Goal: Navigation & Orientation: Find specific page/section

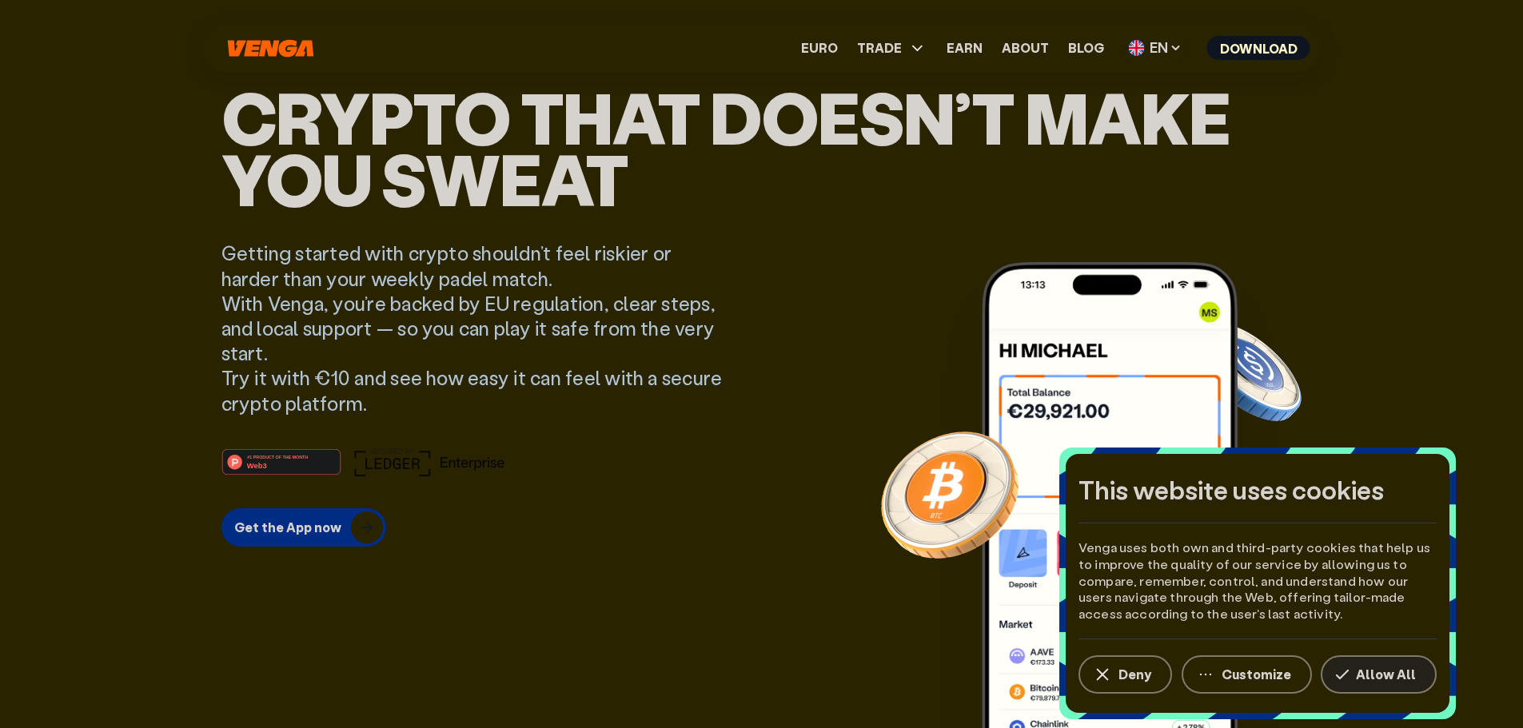
click at [1393, 664] on button "Allow All" at bounding box center [1378, 674] width 116 height 38
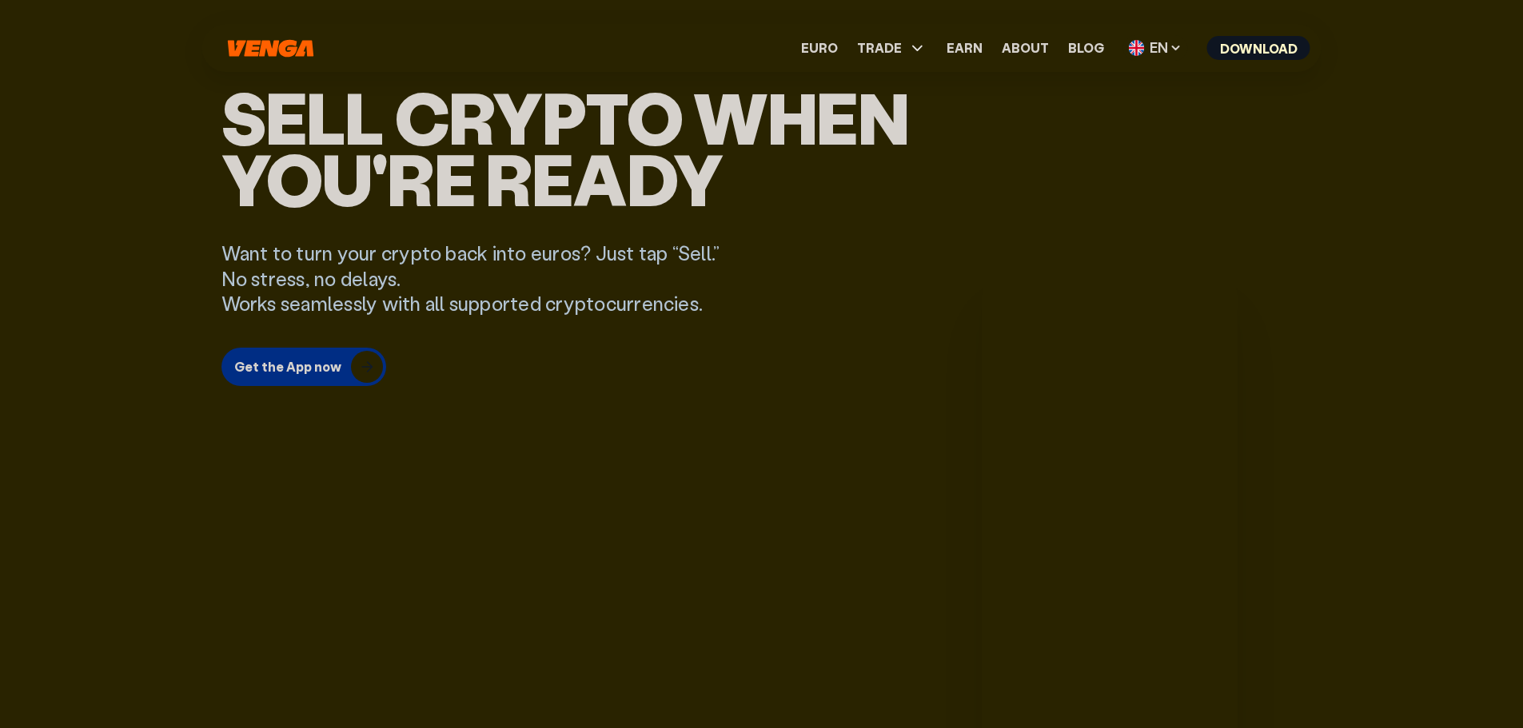
scroll to position [959, 0]
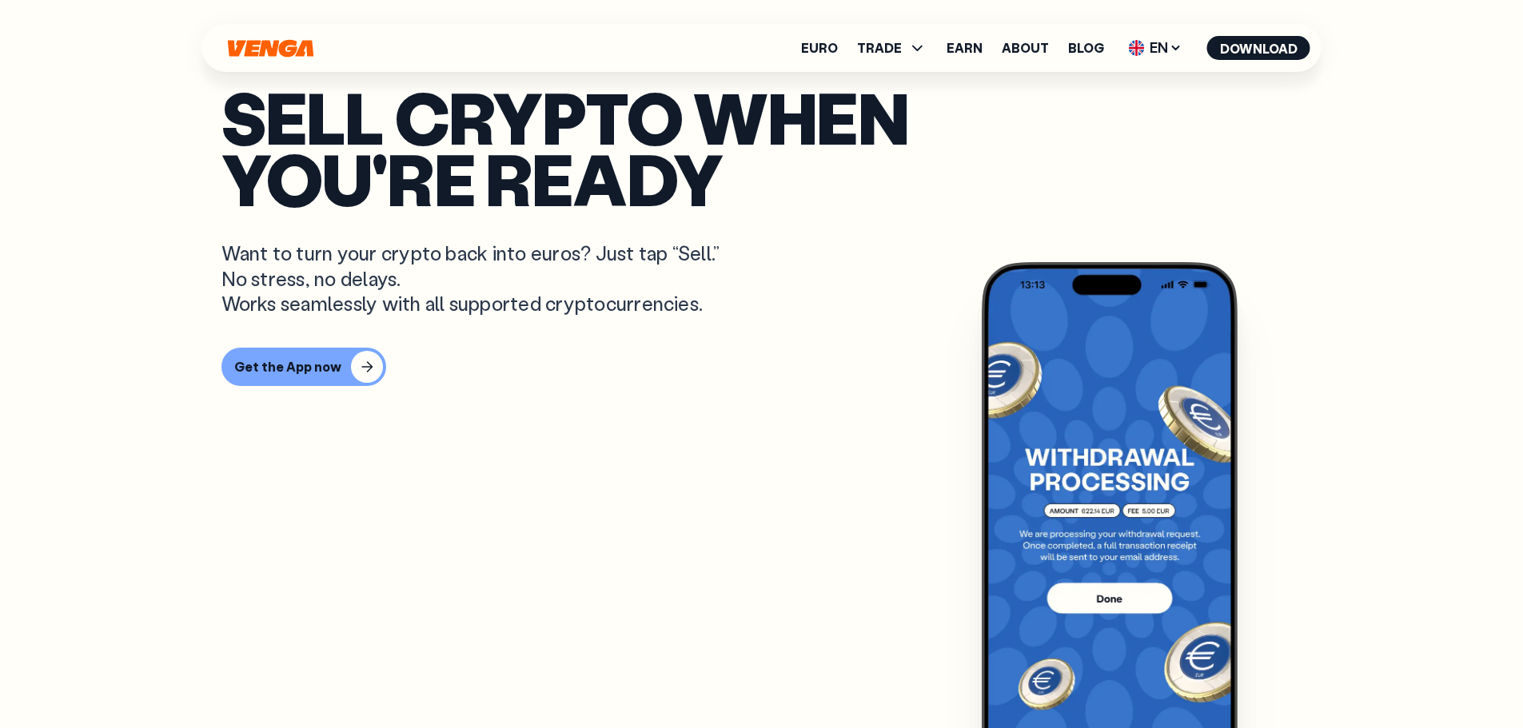
drag, startPoint x: 1392, startPoint y: 121, endPoint x: 1376, endPoint y: 157, distance: 40.1
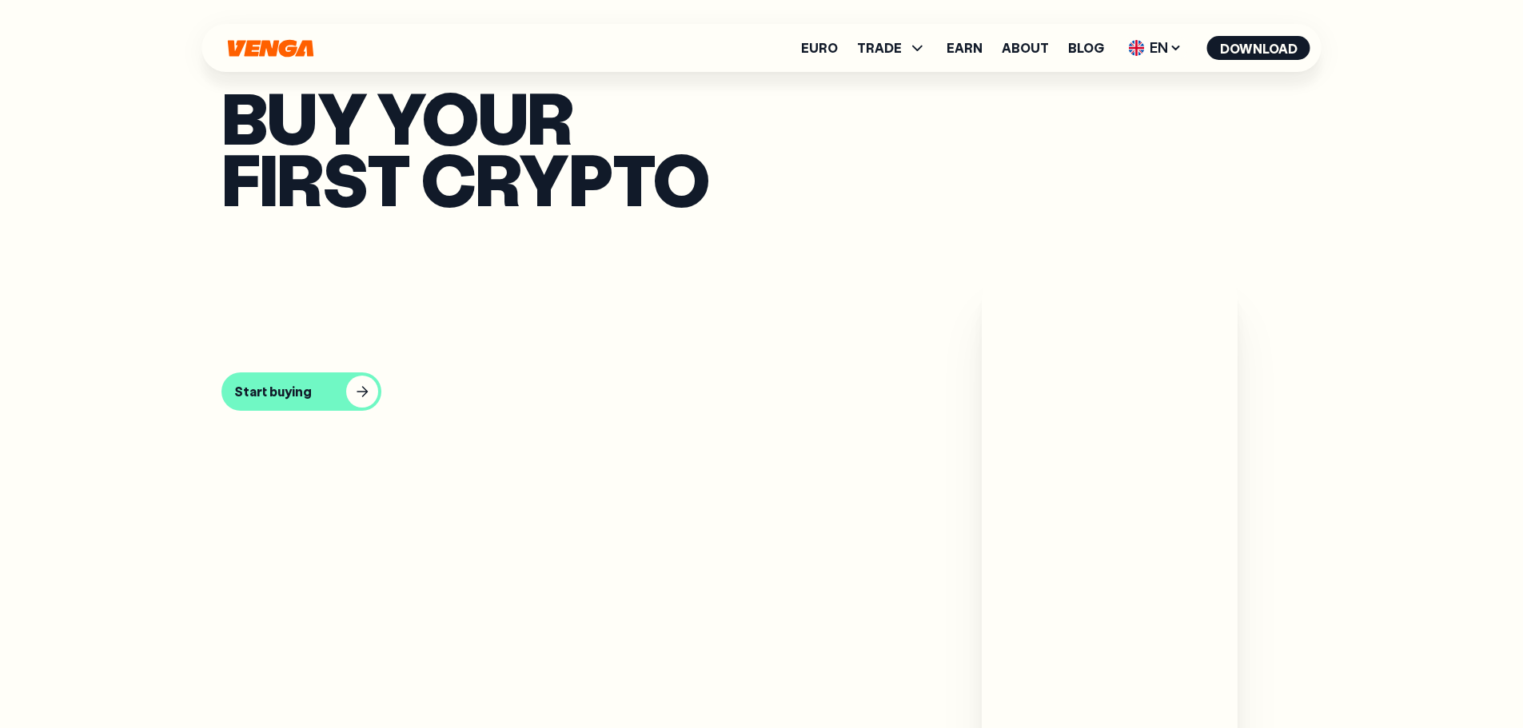
scroll to position [862, 0]
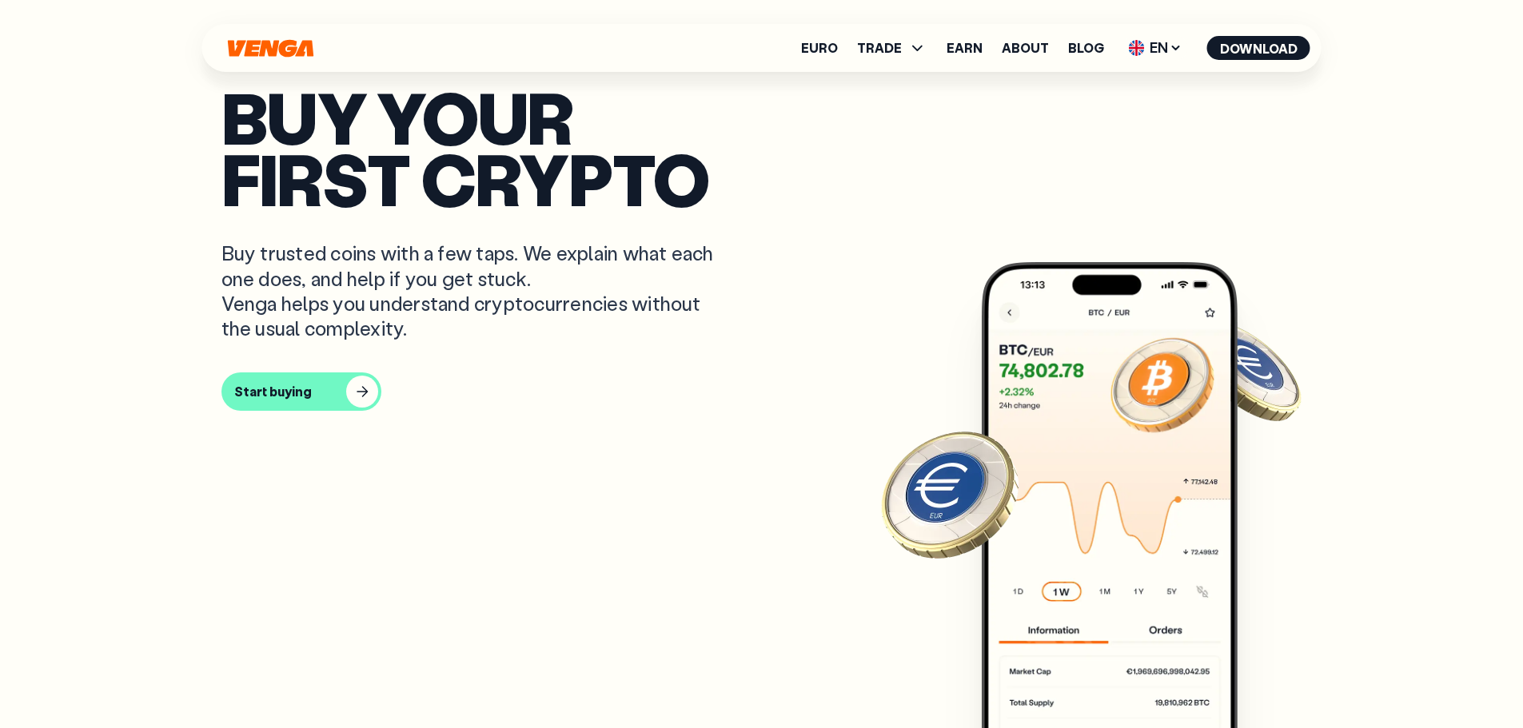
click at [292, 53] on icon "Home" at bounding box center [271, 48] width 86 height 18
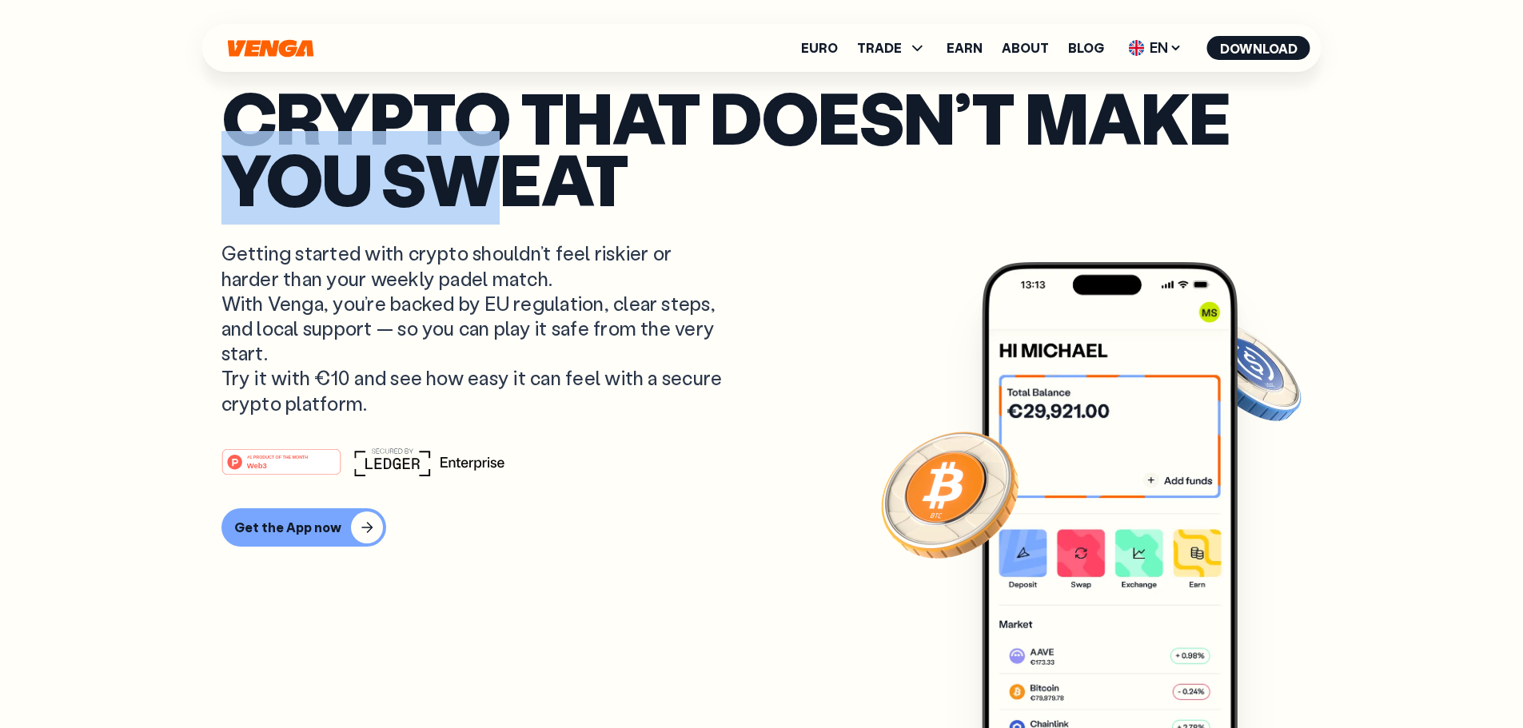
drag, startPoint x: 866, startPoint y: 259, endPoint x: 522, endPoint y: 244, distance: 344.0
click at [522, 209] on p "Crypto that doesn’t make you sweat" at bounding box center [761, 147] width 1081 height 122
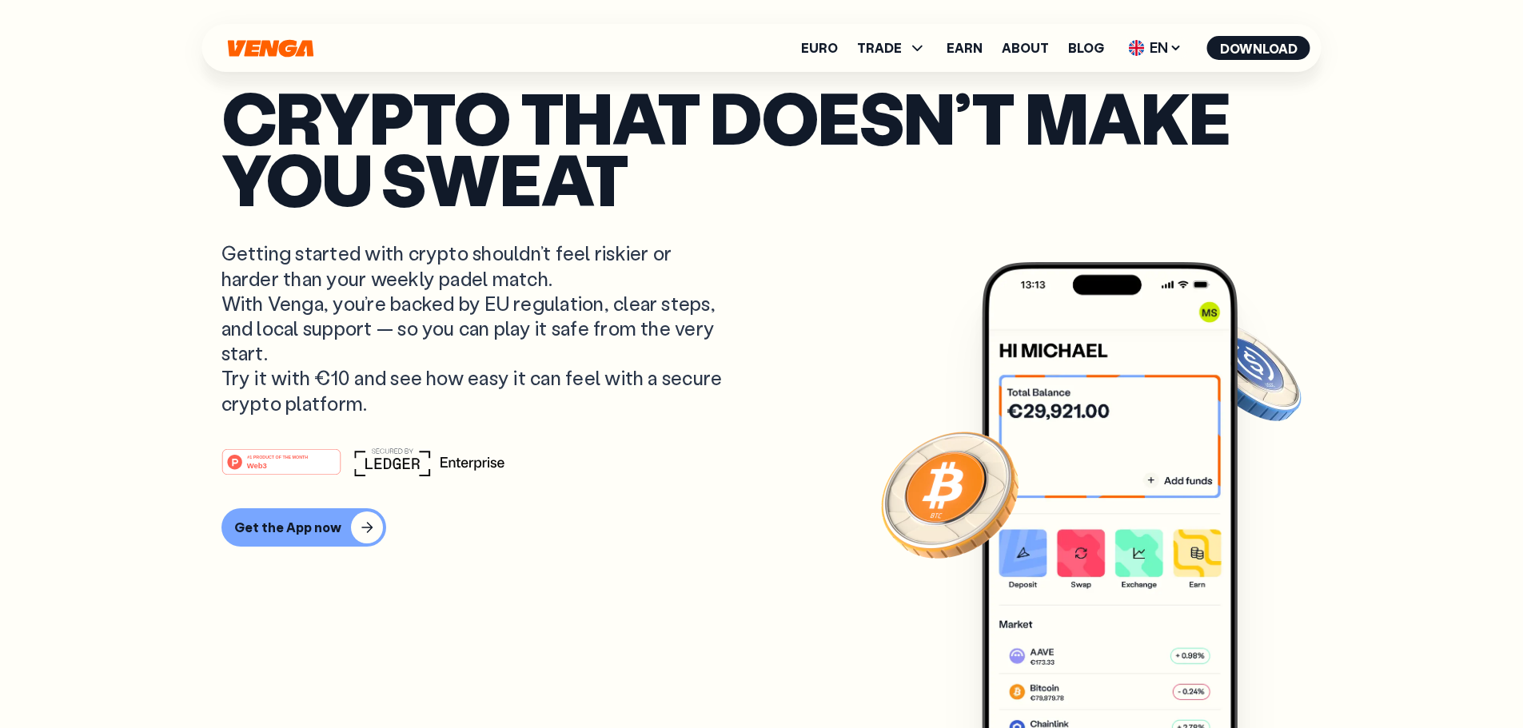
click at [1036, 209] on p "Crypto that doesn’t make you sweat" at bounding box center [761, 147] width 1081 height 122
click at [871, 42] on span "TRADE" at bounding box center [879, 48] width 45 height 13
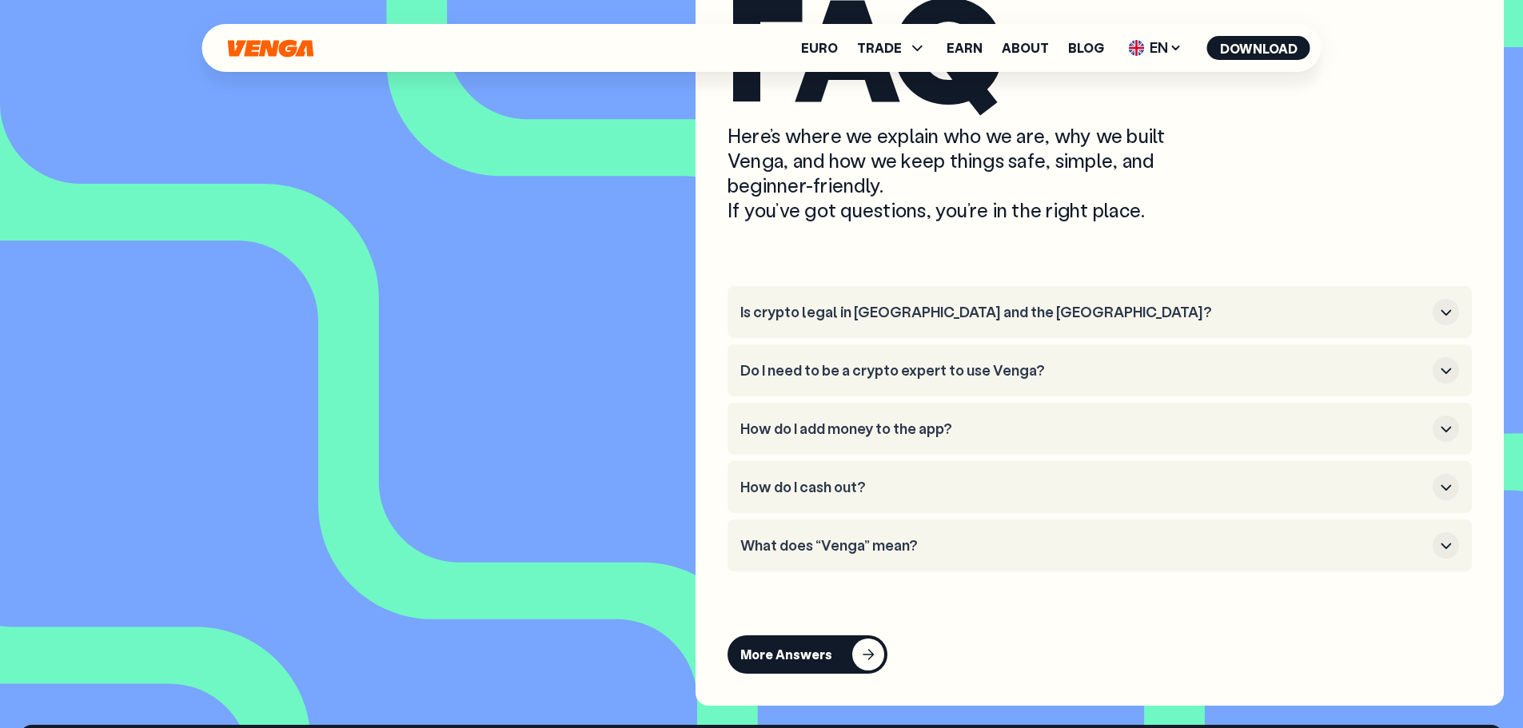
scroll to position [6641, 0]
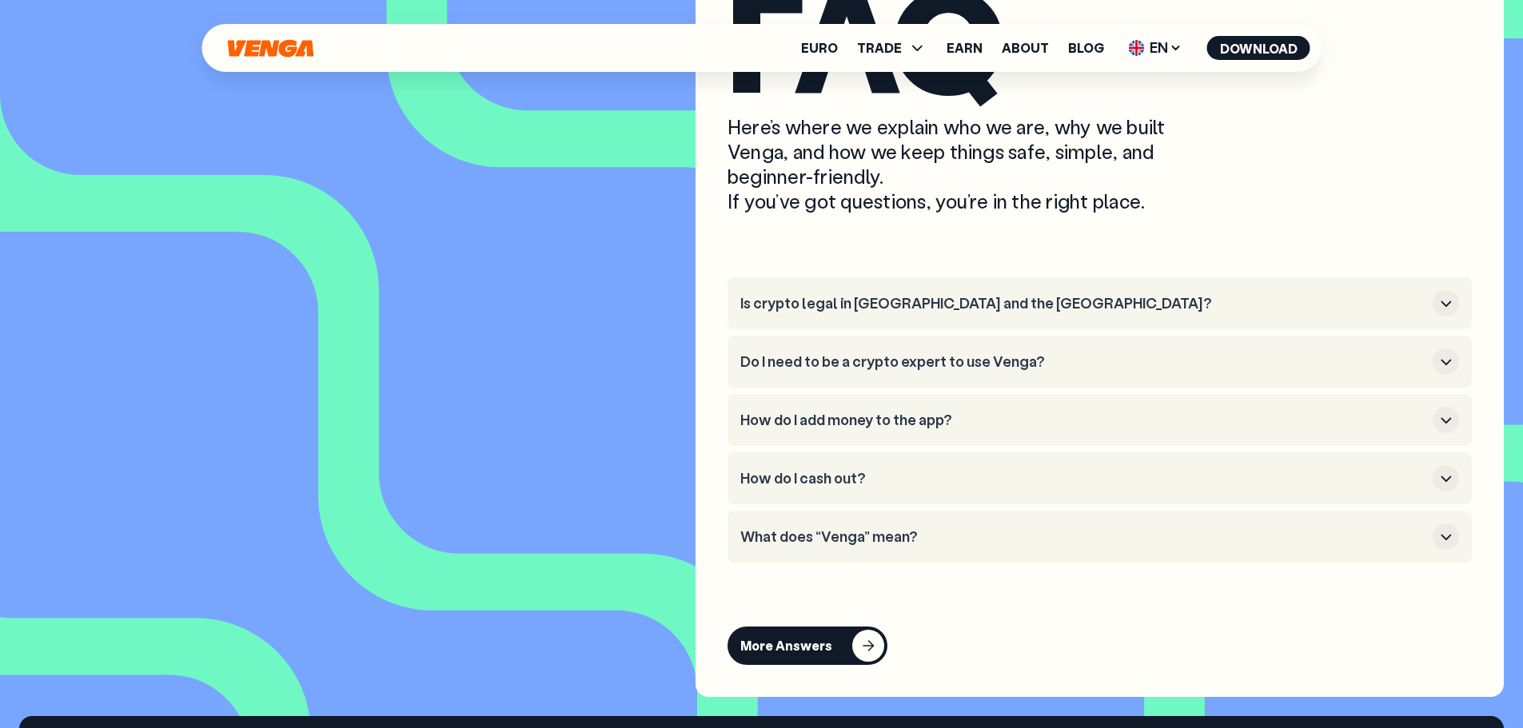
click at [1446, 313] on icon "button" at bounding box center [1445, 303] width 19 height 19
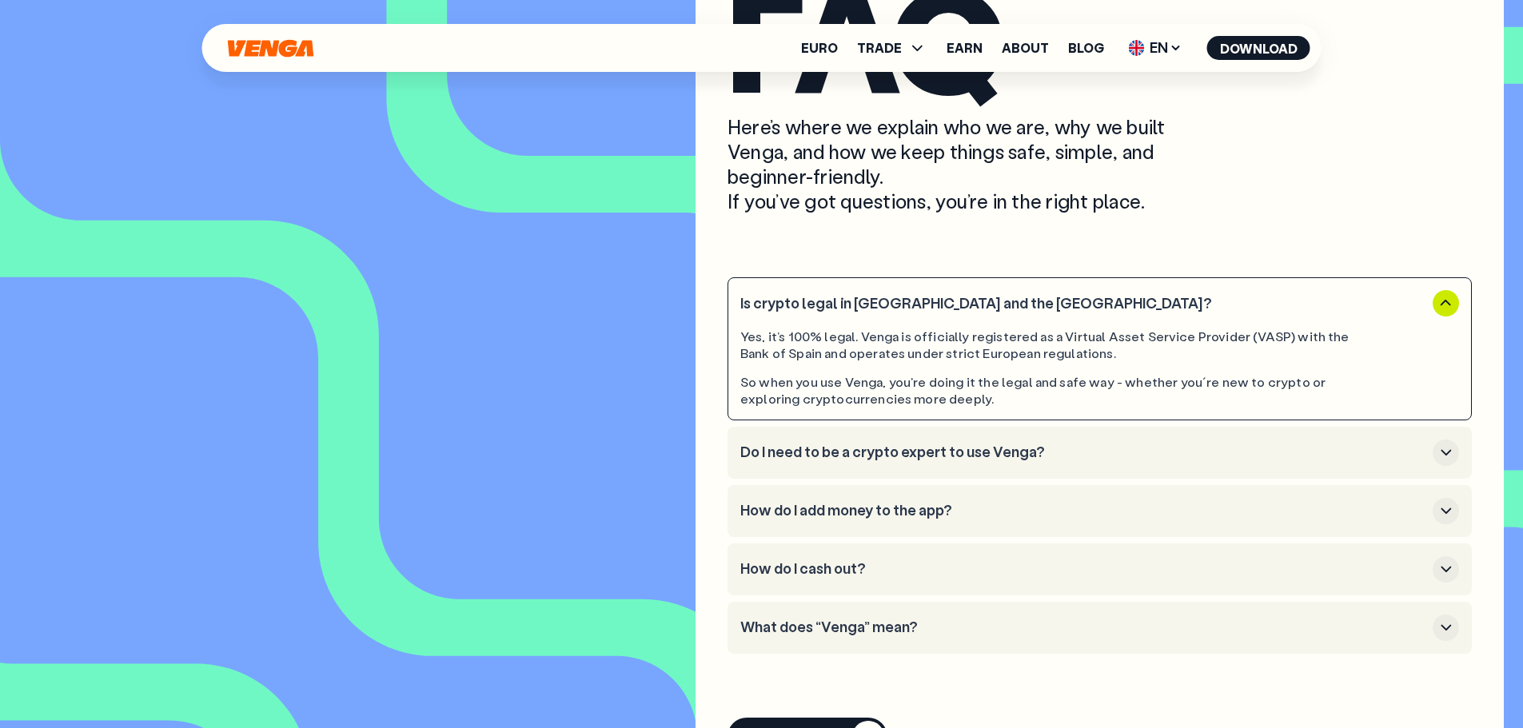
click at [1446, 313] on icon "button" at bounding box center [1445, 303] width 19 height 19
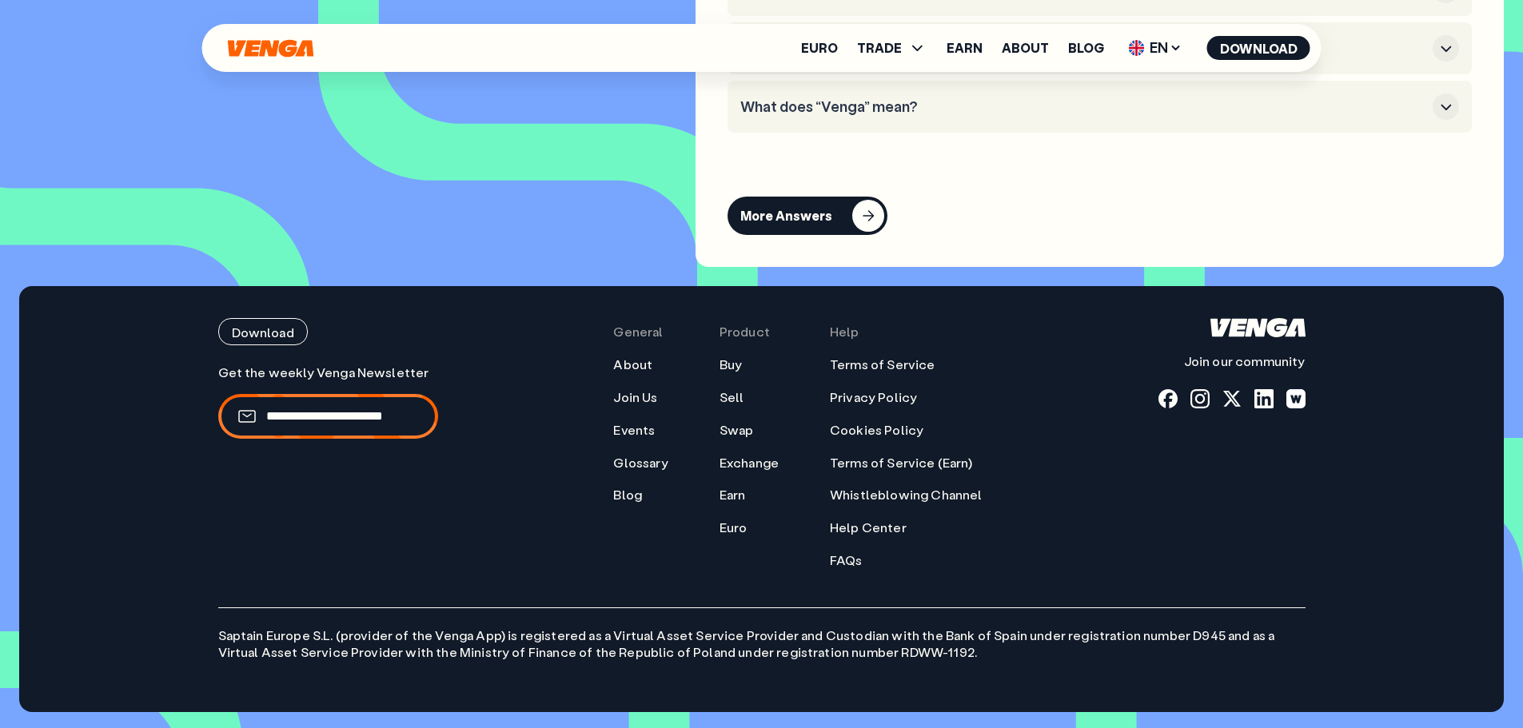
scroll to position [7097, 0]
